Goal: Task Accomplishment & Management: Complete application form

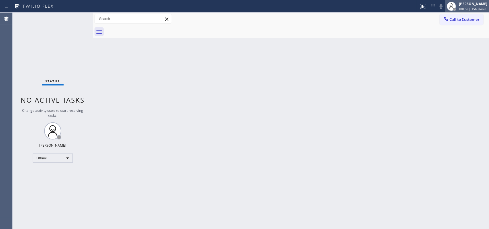
click at [465, 8] on span "Offline | 15h 26min" at bounding box center [472, 9] width 27 height 4
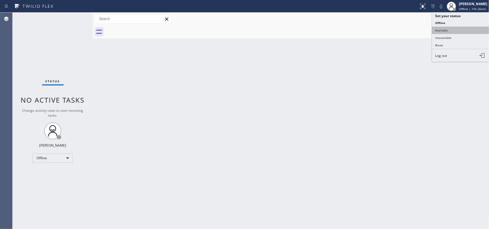
click at [457, 33] on button "Available" at bounding box center [460, 30] width 57 height 7
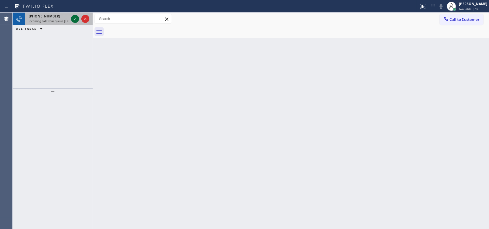
click at [72, 18] on icon at bounding box center [75, 18] width 7 height 7
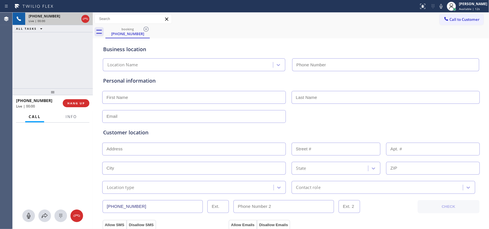
type input "[PHONE_NUMBER]"
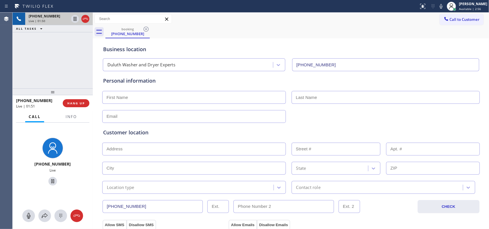
click at [217, 98] on input "text" at bounding box center [194, 97] width 184 height 13
type input "Mr."
type input "[PERSON_NAME]"
click at [118, 117] on input "text" at bounding box center [194, 116] width 184 height 13
click at [31, 217] on icon at bounding box center [28, 216] width 7 height 7
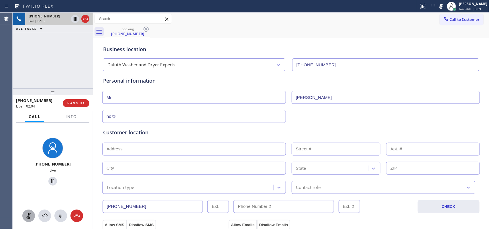
drag, startPoint x: 50, startPoint y: 181, endPoint x: 136, endPoint y: 131, distance: 99.7
click at [50, 181] on icon at bounding box center [52, 181] width 7 height 7
click at [151, 117] on input "no@" at bounding box center [194, 116] width 184 height 13
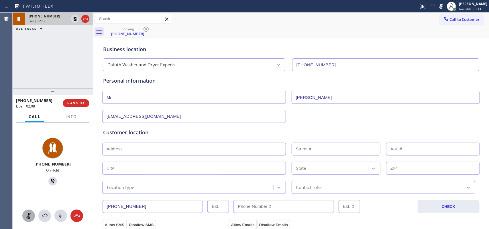
type input "[EMAIL_ADDRESS][DOMAIN_NAME]"
click at [133, 148] on input "text" at bounding box center [194, 149] width 184 height 13
paste input "[STREET_ADDRESS],"
type input "[STREET_ADDRESS]"
type input "3539"
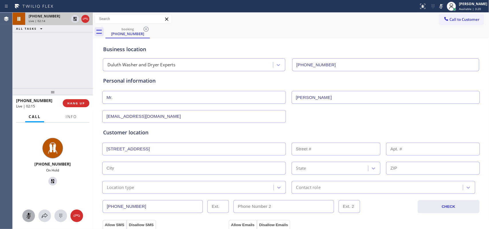
type input "Lilburn"
type input "30047"
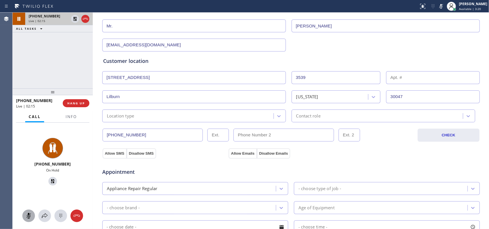
scroll to position [143, 0]
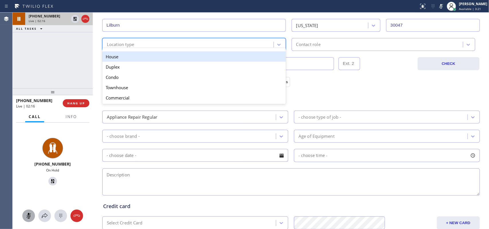
click at [181, 46] on div "Location type" at bounding box center [189, 45] width 170 height 10
click at [180, 62] on div "House" at bounding box center [194, 57] width 184 height 10
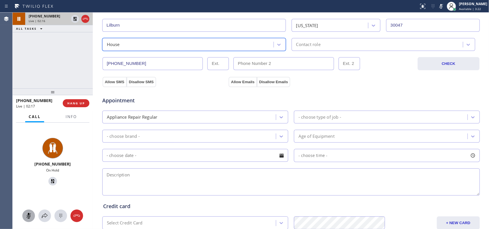
type input "(___) ___-____"
click at [310, 58] on input "(___) ___-____" at bounding box center [283, 63] width 101 height 13
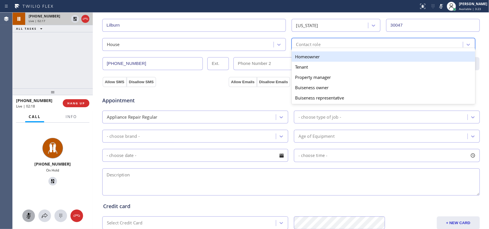
click at [315, 45] on div "Contact role" at bounding box center [308, 44] width 24 height 7
click at [310, 60] on div "Homeowner" at bounding box center [384, 57] width 184 height 10
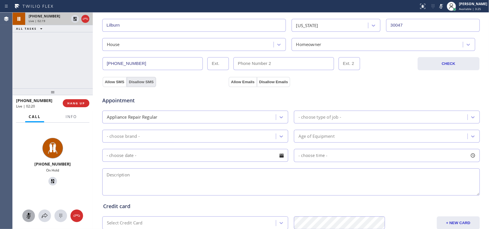
drag, startPoint x: 115, startPoint y: 84, endPoint x: 143, endPoint y: 83, distance: 28.1
click at [143, 83] on div "Allow SMS Disallow SMS" at bounding box center [129, 82] width 54 height 10
drag, startPoint x: 143, startPoint y: 83, endPoint x: 255, endPoint y: 88, distance: 111.8
click at [153, 84] on div "Allow SMS Disallow SMS" at bounding box center [165, 82] width 126 height 10
click at [266, 82] on button "Disallow Emails" at bounding box center [274, 82] width 34 height 10
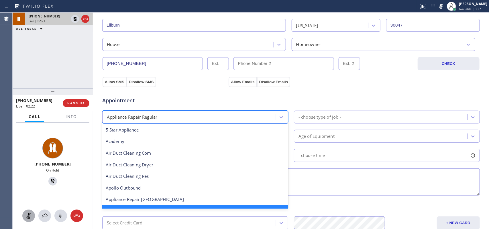
click at [253, 118] on div "Appliance Repair Regular" at bounding box center [190, 117] width 172 height 10
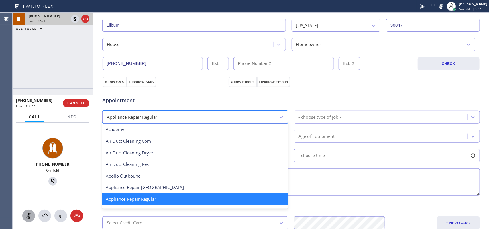
click at [253, 118] on div "Appliance Repair Regular" at bounding box center [190, 117] width 172 height 10
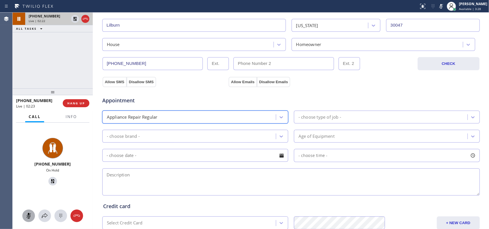
click at [302, 118] on div "- choose type of job -" at bounding box center [319, 117] width 43 height 7
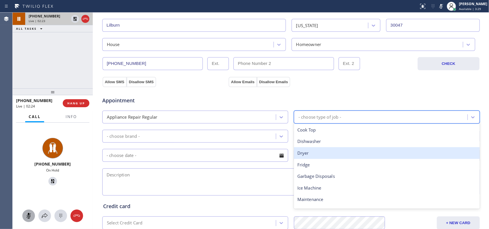
click at [306, 154] on div "Dryer" at bounding box center [387, 154] width 186 height 12
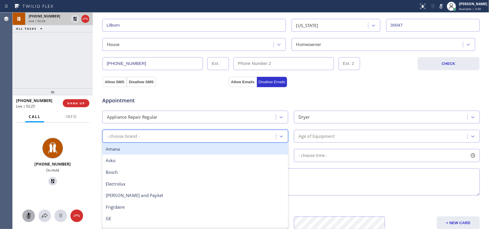
click at [267, 139] on div "- choose brand -" at bounding box center [190, 136] width 172 height 10
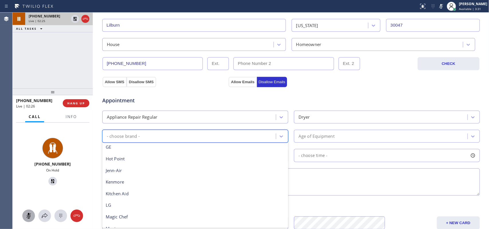
scroll to position [125, 0]
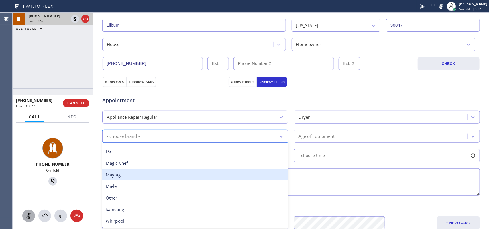
click at [143, 173] on div "Maytag" at bounding box center [195, 175] width 186 height 12
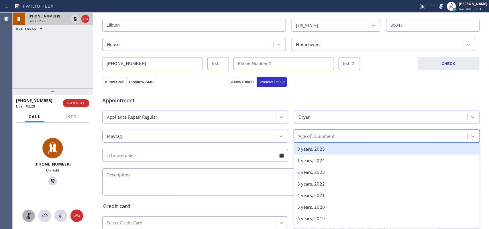
click at [318, 135] on div "Age of Equipment" at bounding box center [316, 136] width 36 height 7
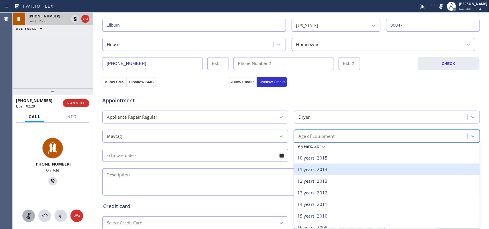
scroll to position [72, 0]
click at [308, 170] on div "8 years, 2017" at bounding box center [387, 171] width 186 height 12
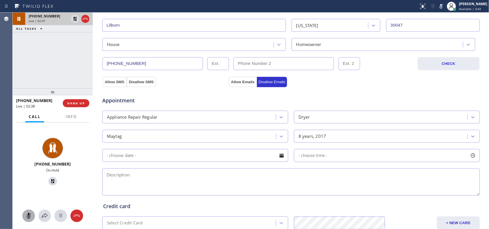
click at [129, 170] on textarea at bounding box center [291, 182] width 378 height 27
paste textarea "Dryer/ Maytag / SBS front load/ [DEMOGRAPHIC_DATA]/ making a sharp squeal sound…"
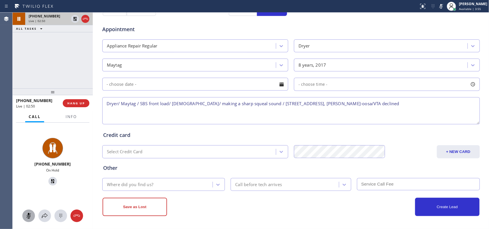
type textarea "Dryer/ Maytag / SBS front load/ [DEMOGRAPHIC_DATA]/ making a sharp squeal sound…"
click at [127, 182] on div "Where did you find us?" at bounding box center [130, 185] width 46 height 7
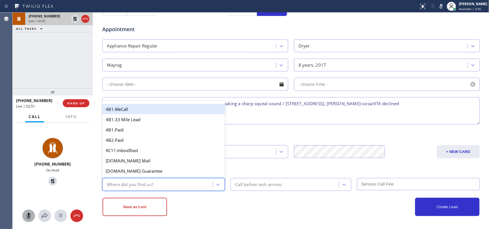
type input "g"
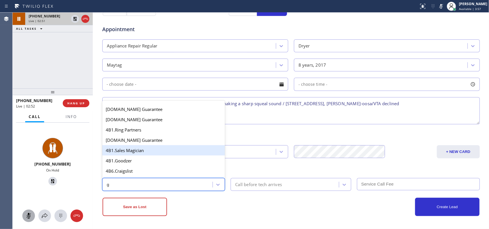
scroll to position [72, 0]
click at [133, 154] on div "4A. Google/G+" at bounding box center [163, 151] width 123 height 10
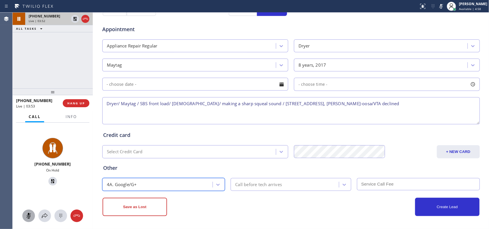
click at [28, 214] on icon at bounding box center [28, 216] width 7 height 7
click at [50, 178] on icon at bounding box center [52, 181] width 7 height 7
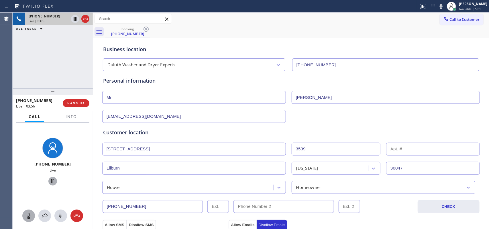
scroll to position [215, 0]
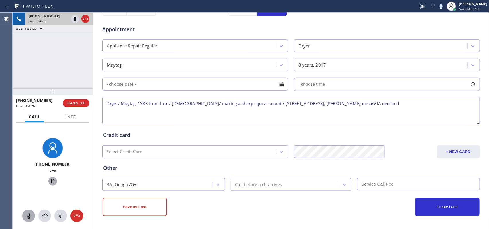
click at [294, 104] on textarea "Dryer/ Maytag / SBS front load/ [DEMOGRAPHIC_DATA]/ making a sharp squeal sound…" at bounding box center [291, 110] width 378 height 27
type textarea "Dryer/ Maytag / SBS front load/ [DEMOGRAPHIC_DATA]/ making a sharp squeal sound…"
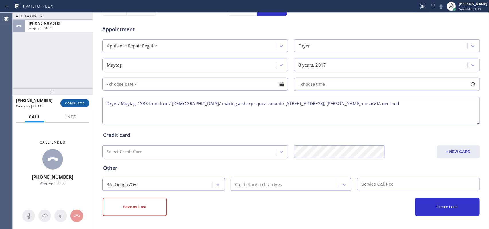
click at [81, 106] on button "COMPLETE" at bounding box center [74, 103] width 29 height 8
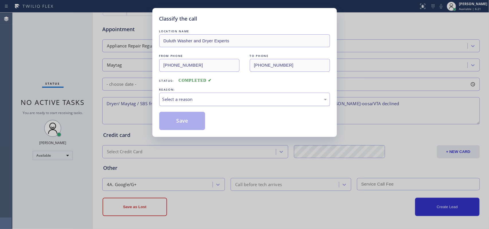
click at [178, 94] on div "Select a reason" at bounding box center [244, 99] width 171 height 13
click at [384, 132] on div "Classify the call LOCATION NAME [GEOGRAPHIC_DATA] Washer and Dryer Experts FROM…" at bounding box center [244, 114] width 489 height 229
click at [393, 58] on div "Classify the call LOCATION NAME [GEOGRAPHIC_DATA] Washer and Dryer Experts FROM…" at bounding box center [244, 114] width 489 height 229
click at [156, 62] on div "Classify the call LOCATION NAME [GEOGRAPHIC_DATA] Washer and Dryer Experts FROM…" at bounding box center [244, 72] width 184 height 129
click at [270, 16] on div "Classify the call" at bounding box center [244, 19] width 171 height 8
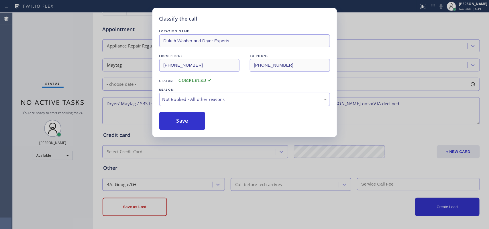
click at [214, 54] on div "FROM PHONE [PHONE_NUMBER] TO PHONE [PHONE_NUMBER]" at bounding box center [244, 62] width 171 height 19
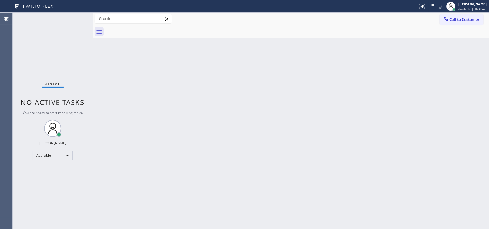
click at [469, 83] on div "Back to Dashboard Change Sender ID Customers Technicians Select a contact Outbo…" at bounding box center [291, 121] width 396 height 217
click at [152, 111] on div "Back to Dashboard Change Sender ID Customers Technicians Select a contact Outbo…" at bounding box center [291, 121] width 396 height 217
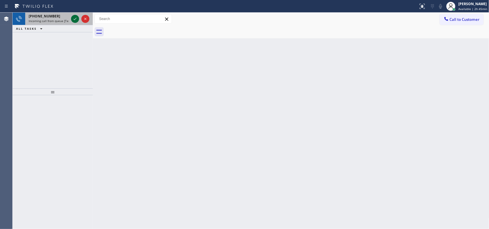
click at [73, 19] on icon at bounding box center [75, 18] width 7 height 7
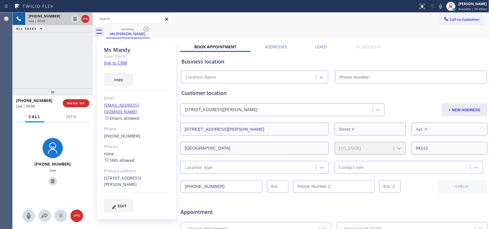
type input "(415) 527-3471"
click at [125, 63] on link "link to CRM" at bounding box center [115, 63] width 23 height 6
click at [75, 65] on div "+14078070380 Live | 01:36 ALL TASKS ALL TASKS ACTIVE TASKS TASKS IN WRAP UP" at bounding box center [53, 51] width 80 height 76
click at [455, 111] on button "+ NEW ADDRESS" at bounding box center [465, 109] width 46 height 13
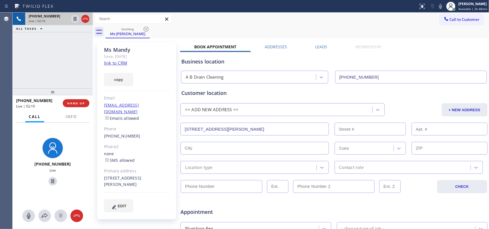
drag, startPoint x: 211, startPoint y: 126, endPoint x: 134, endPoint y: 125, distance: 77.3
click at [134, 125] on div "Ms Mandy Since: 20 may 2020 link to CRM copy Email no@gmail.com Emails allowed …" at bounding box center [291, 225] width 394 height 371
paste input "33614"
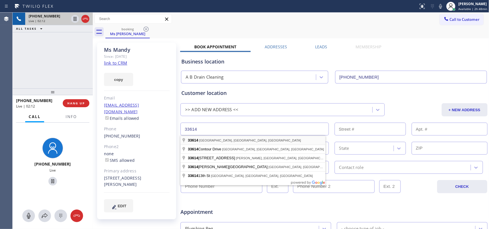
type input "Tampa, FL 33614, USA"
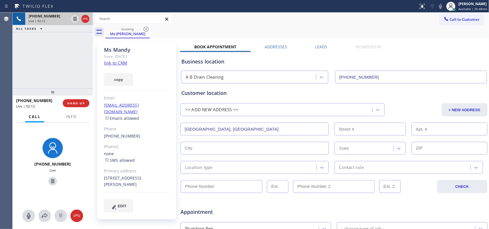
type input "Tampa"
type input "33614"
drag, startPoint x: 28, startPoint y: 214, endPoint x: 41, endPoint y: 192, distance: 25.2
click at [31, 211] on button at bounding box center [28, 216] width 13 height 13
drag, startPoint x: 51, startPoint y: 180, endPoint x: 116, endPoint y: 113, distance: 93.4
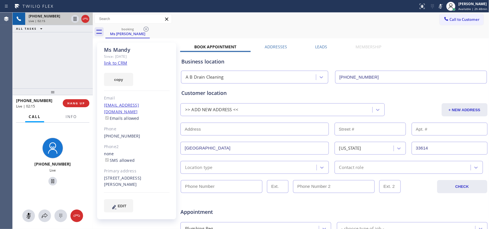
click at [52, 180] on icon at bounding box center [52, 181] width 7 height 7
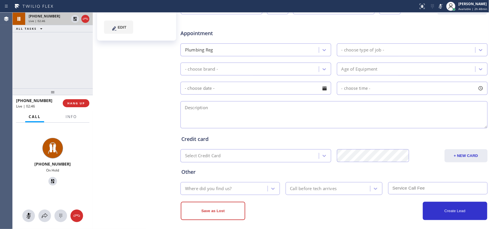
click at [367, 52] on div "- choose type of job -" at bounding box center [362, 50] width 43 height 7
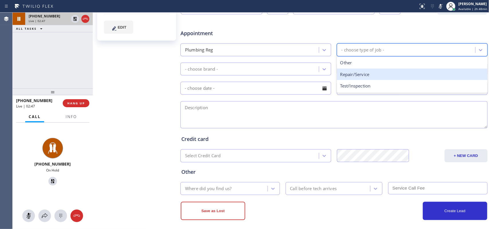
click at [354, 72] on div "Repair/Service" at bounding box center [412, 75] width 151 height 12
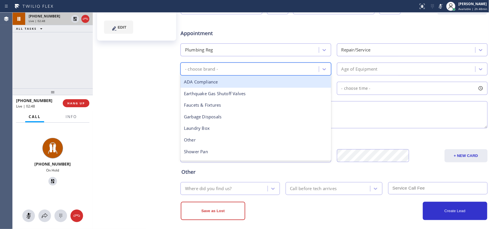
click at [306, 71] on div "- choose brand -" at bounding box center [250, 69] width 137 height 10
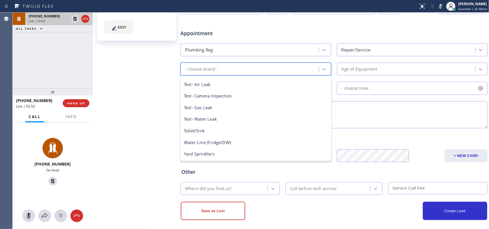
scroll to position [0, 0]
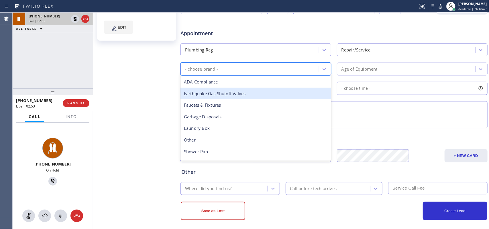
click at [380, 48] on div "Repair/Service" at bounding box center [407, 50] width 137 height 10
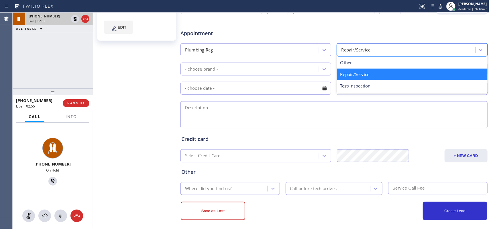
click at [360, 72] on div "Repair/Service" at bounding box center [412, 75] width 151 height 12
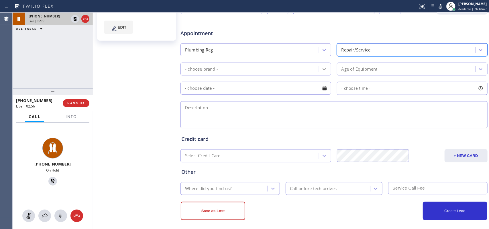
click at [324, 69] on icon at bounding box center [324, 69] width 6 height 6
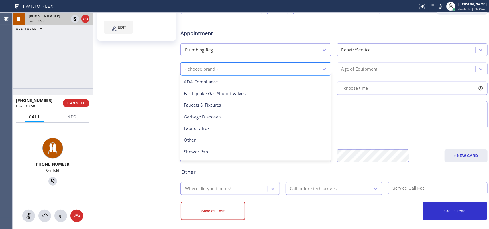
scroll to position [91, 0]
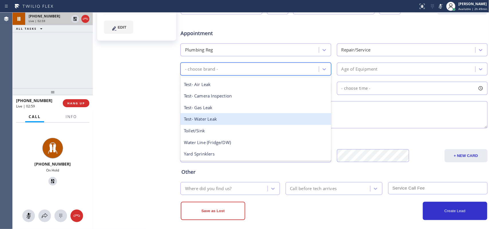
click at [224, 123] on div "Test- Water Leak" at bounding box center [255, 119] width 151 height 12
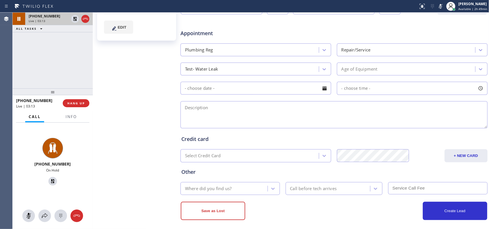
click at [124, 79] on div "Ms Mandy Since: 20 may 2020 link to CRM copy Email no@gmail.com Emails allowed …" at bounding box center [137, 46] width 86 height 371
click at [283, 116] on textarea at bounding box center [333, 114] width 307 height 27
paste textarea "commercial-business maintenance company/ install a water diversion leak kit/"
click at [291, 115] on textarea "commercial-business maintenance company/ install a water diversion leak kit/" at bounding box center [333, 114] width 307 height 27
drag, startPoint x: 67, startPoint y: 116, endPoint x: 62, endPoint y: 143, distance: 27.9
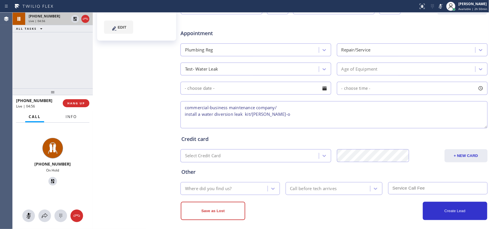
click at [68, 118] on span "Info" at bounding box center [71, 116] width 11 height 5
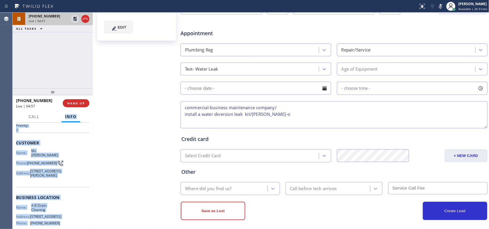
scroll to position [0, 0]
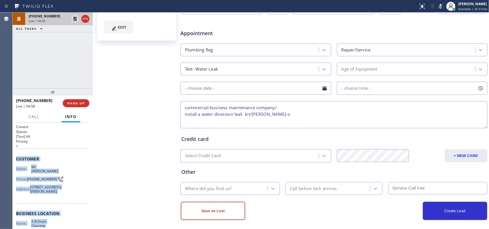
drag, startPoint x: 59, startPoint y: 179, endPoint x: 15, endPoint y: 161, distance: 48.0
click at [15, 161] on div "Context Queue: [Test] All Priority: 1 Customer Name: Ms Mandy Phone: (407) 807-…" at bounding box center [53, 176] width 80 height 107
copy div "Customer Name: Ms Mandy Phone: (407) 807-0380 Address: 118 Benton Ave, San Fran…"
click at [33, 115] on span "Call" at bounding box center [34, 116] width 11 height 5
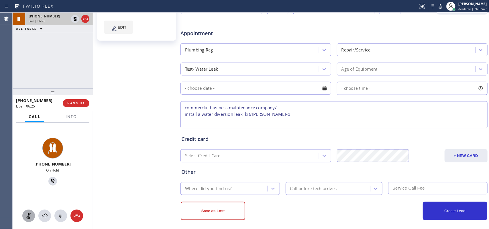
click at [32, 214] on div at bounding box center [28, 216] width 13 height 7
drag, startPoint x: 50, startPoint y: 181, endPoint x: 67, endPoint y: 172, distance: 18.7
click at [50, 181] on icon at bounding box center [52, 181] width 7 height 7
click at [282, 114] on textarea "commercial-business maintenance company/ install a water diversion leak kit/SAL…" at bounding box center [333, 114] width 307 height 27
type textarea "commercial-business maintenance company/ install a water diversion leak kit/SAL…"
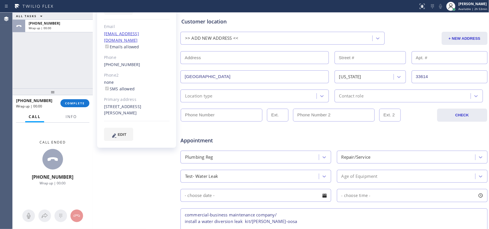
scroll to position [183, 0]
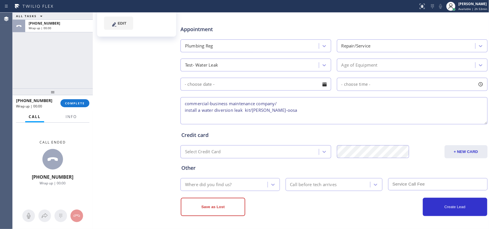
drag, startPoint x: 277, startPoint y: 111, endPoint x: 184, endPoint y: 105, distance: 93.2
click at [184, 105] on textarea "commercial-business maintenance company/ install a water diversion leak kit/SAL…" at bounding box center [333, 110] width 307 height 27
click at [83, 103] on span "COMPLETE" at bounding box center [75, 103] width 20 height 4
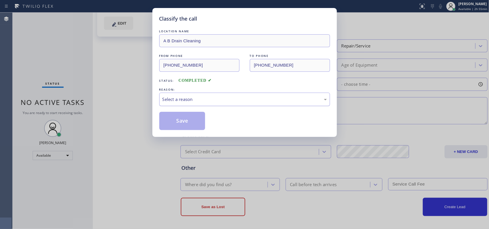
click at [232, 98] on div "Select a reason" at bounding box center [244, 99] width 164 height 7
drag, startPoint x: 208, startPoint y: 122, endPoint x: 187, endPoint y: 121, distance: 20.9
click at [184, 123] on button "Save" at bounding box center [182, 121] width 46 height 18
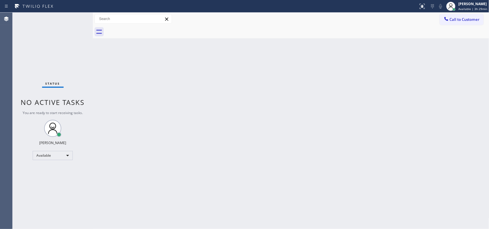
click at [74, 19] on div "Status No active tasks You are ready to start receiving tasks. Leah Cabrera Ava…" at bounding box center [53, 121] width 80 height 217
click at [466, 2] on div "[PERSON_NAME]" at bounding box center [472, 3] width 29 height 5
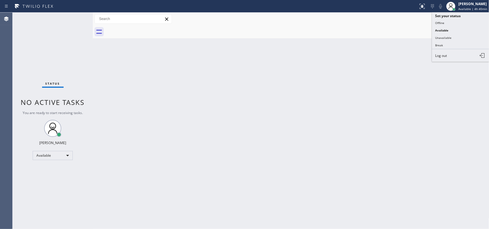
click at [457, 43] on button "Break" at bounding box center [460, 45] width 57 height 7
